Goal: Information Seeking & Learning: Learn about a topic

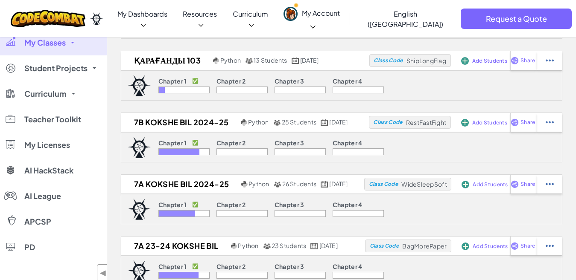
scroll to position [146, 0]
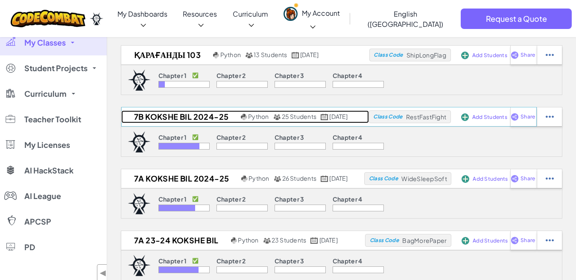
click at [158, 119] on h2 "7B Kokshe BIL 2024-25" at bounding box center [179, 117] width 117 height 13
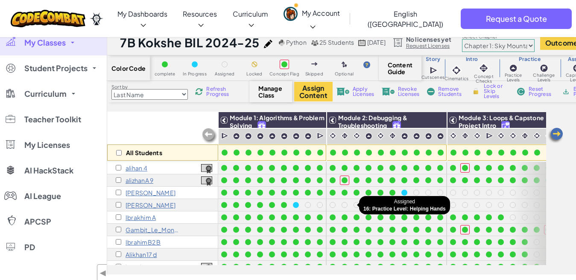
scroll to position [0, 53]
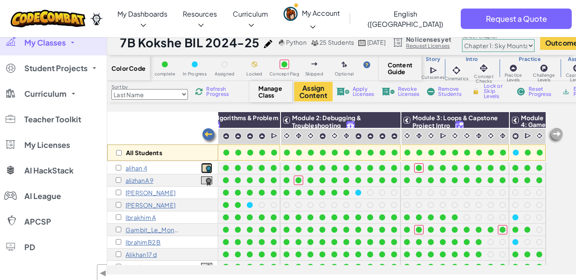
click at [210, 169] on img at bounding box center [206, 168] width 11 height 9
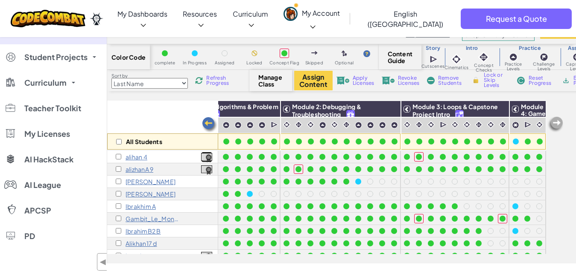
scroll to position [0, 0]
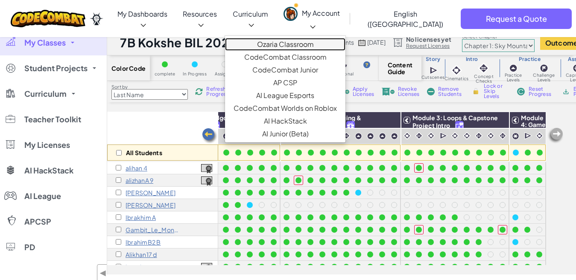
click at [292, 38] on link "Ozaria Classroom" at bounding box center [285, 44] width 120 height 13
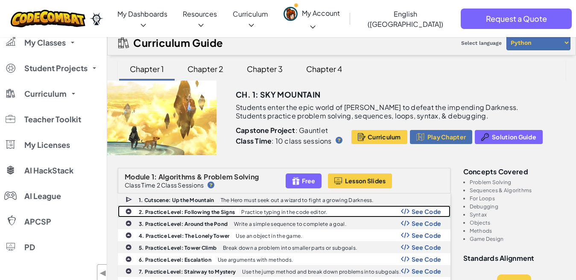
click at [185, 216] on div "2. Practice Level: Following the Signs Practice typing in the code editor. See …" at bounding box center [284, 211] width 332 height 11
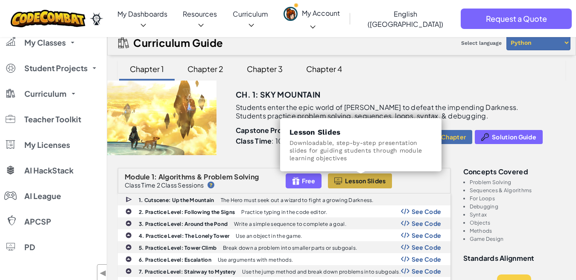
click at [359, 182] on span "Lesson Slides" at bounding box center [365, 181] width 41 height 7
